Goal: Check status: Check status

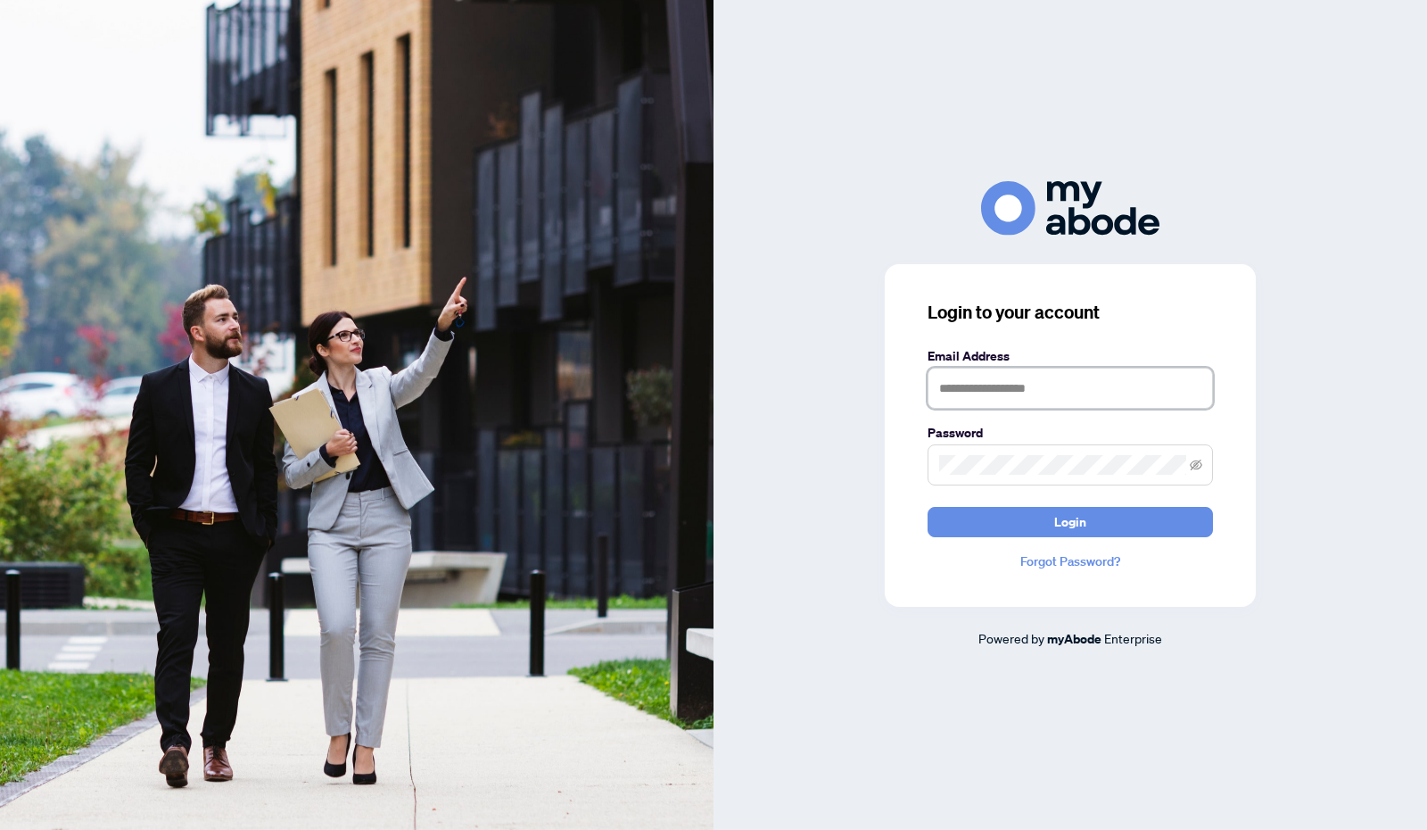
type input "**********"
click at [1074, 518] on span "Login" at bounding box center [1070, 522] width 32 height 29
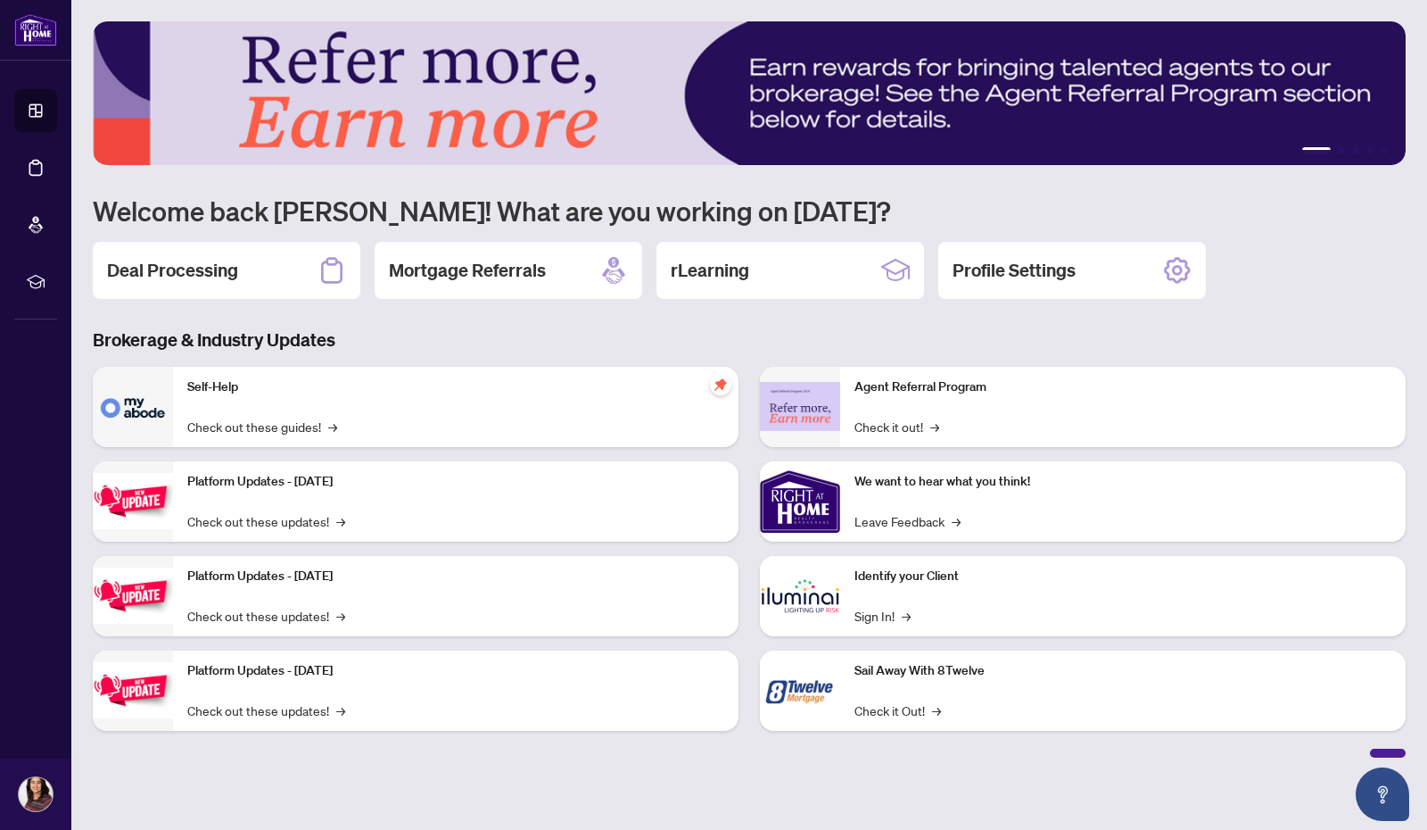
click at [139, 260] on h2 "Deal Processing" at bounding box center [172, 270] width 131 height 25
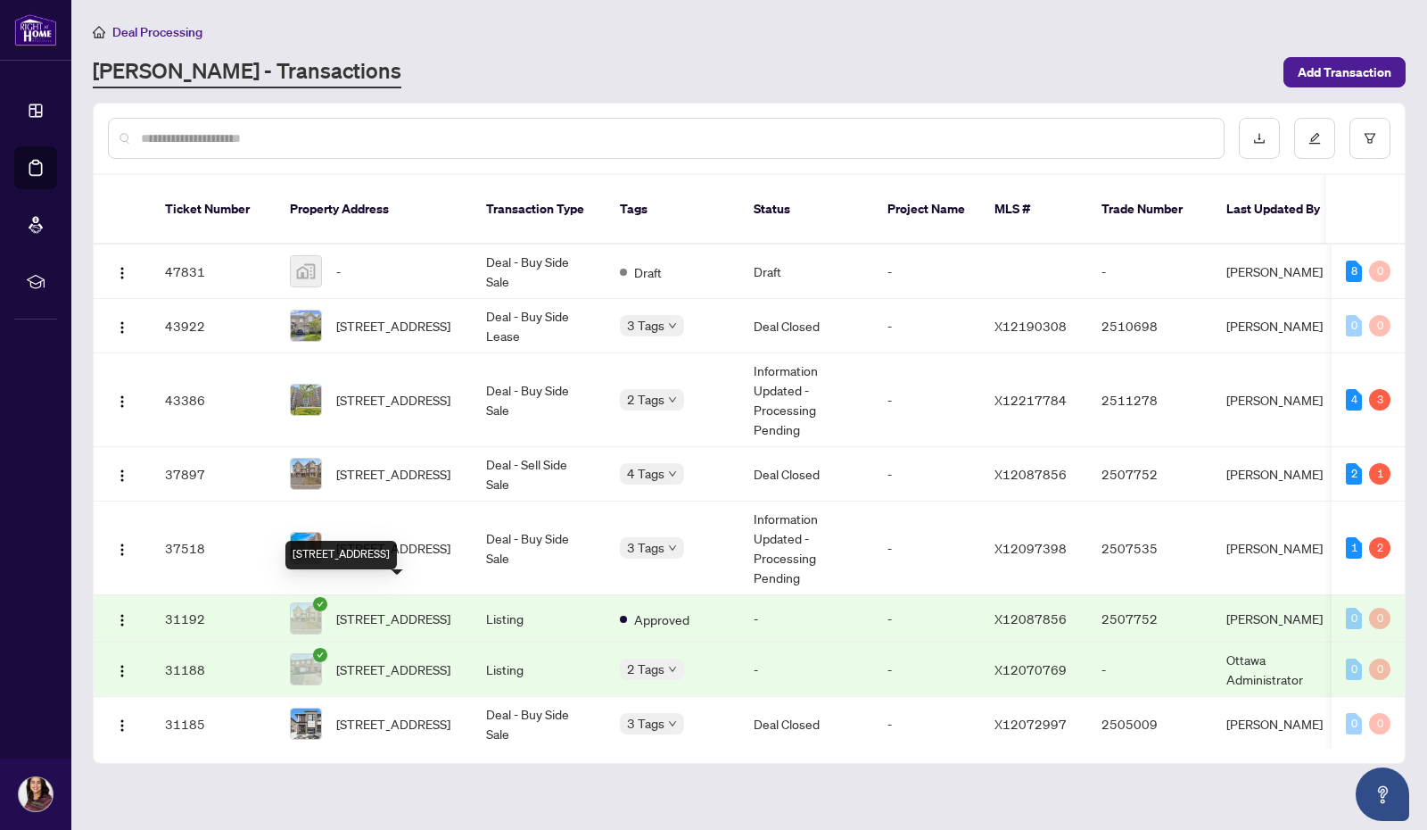
click at [396, 608] on span "[STREET_ADDRESS]" at bounding box center [393, 618] width 114 height 20
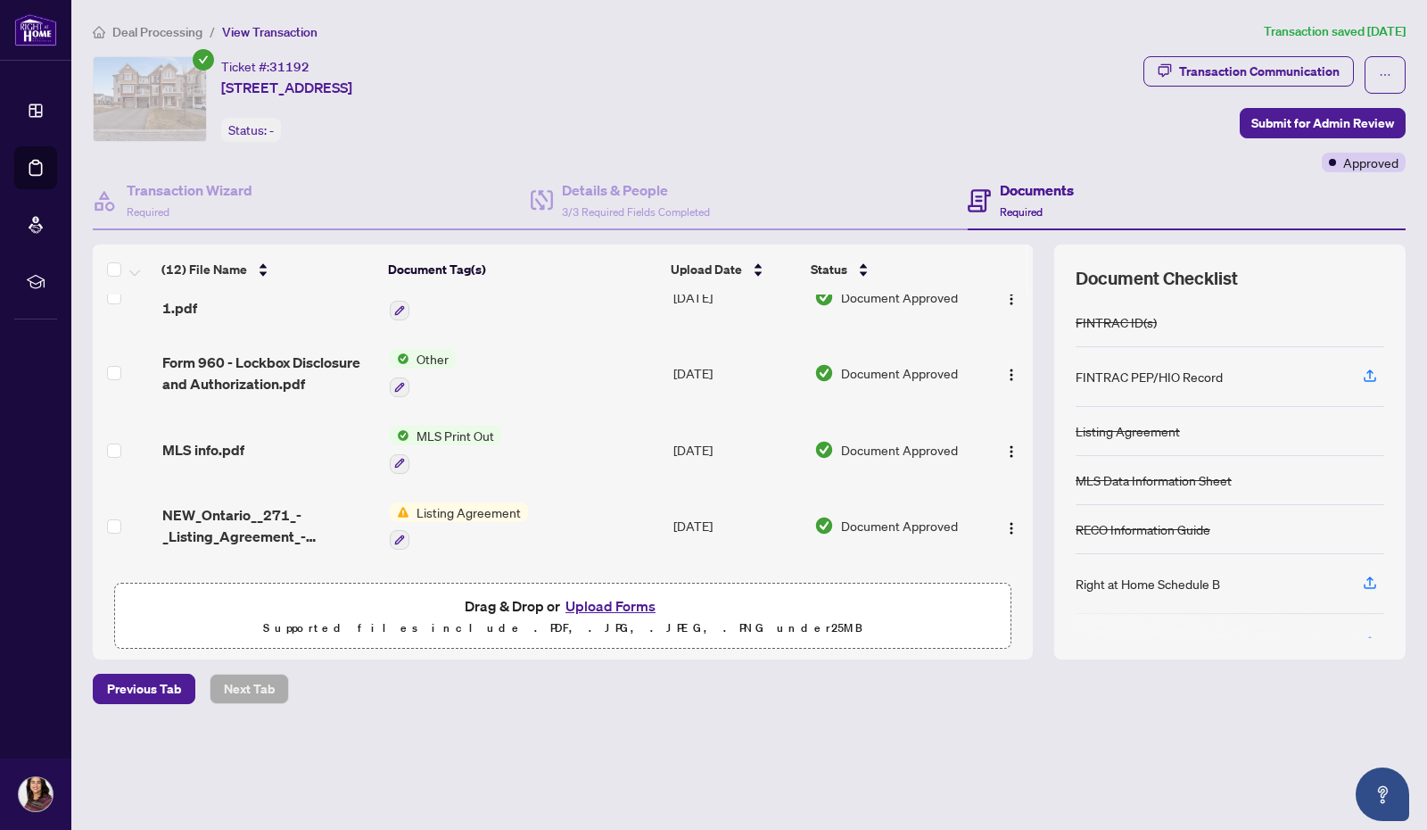
scroll to position [636, 0]
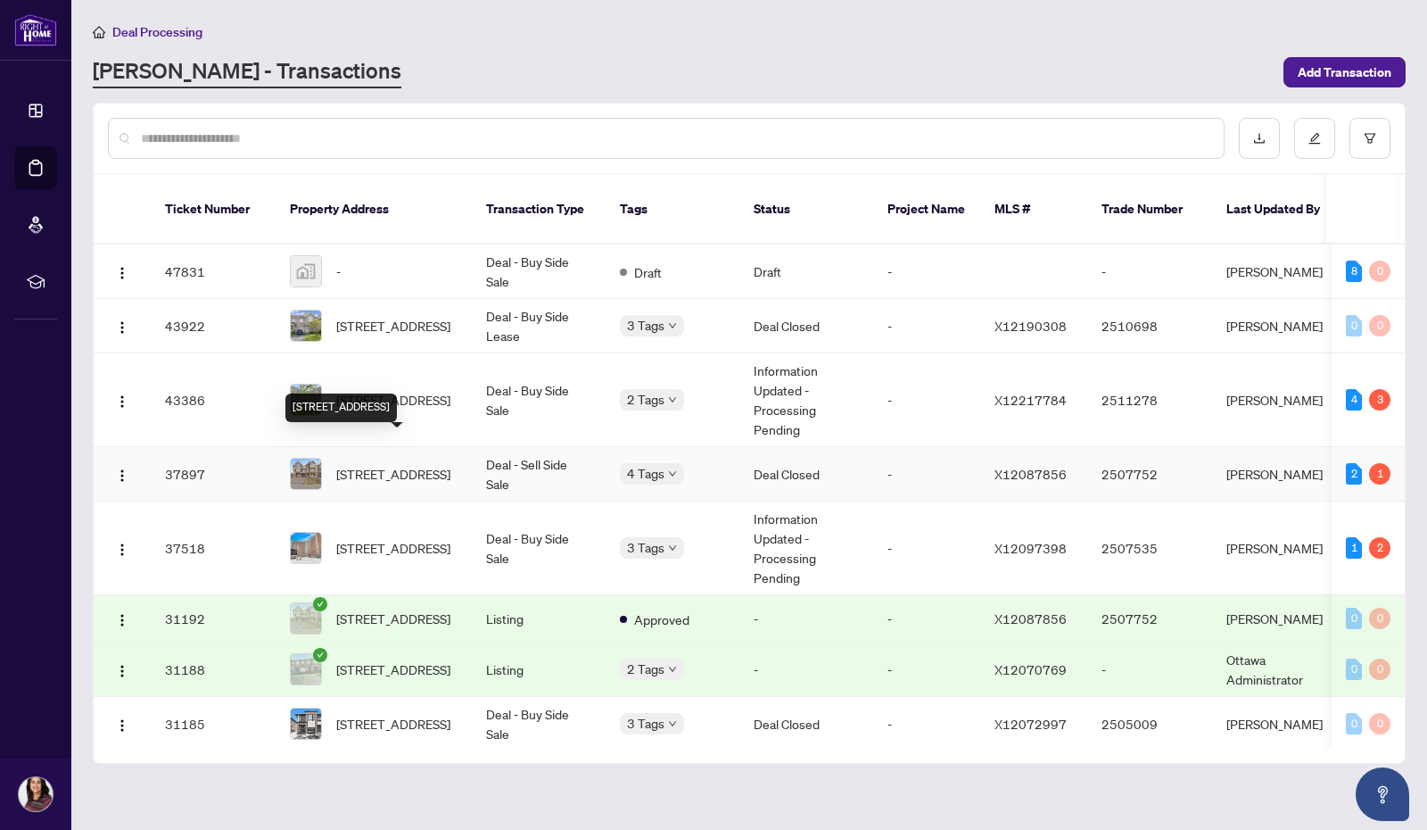
click at [392, 464] on span "372 Willow Aster Circ, Ottawa, Ontario K4A 1C8, Canada" at bounding box center [393, 474] width 114 height 20
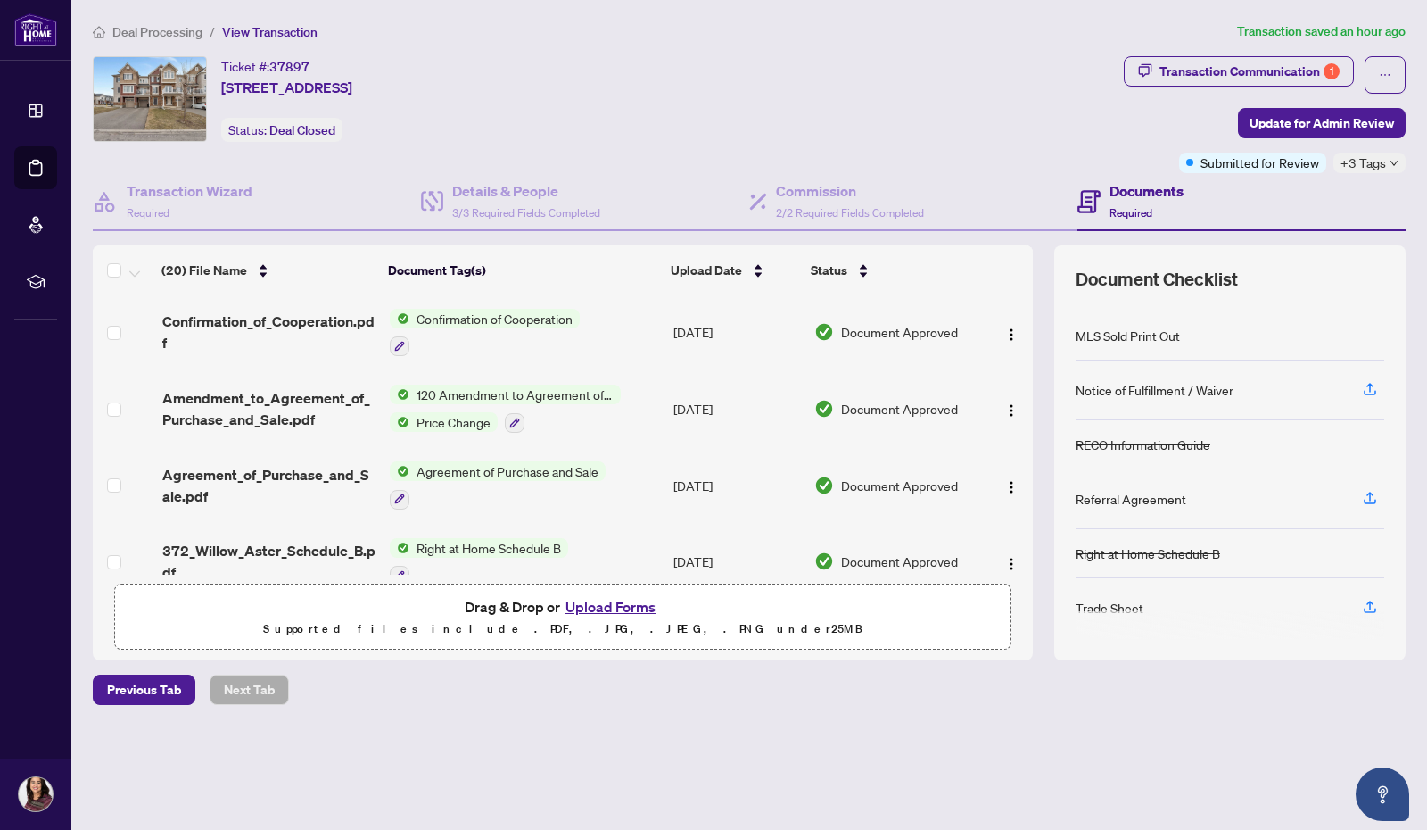
scroll to position [1159, 0]
